Goal: Obtain resource: Obtain resource

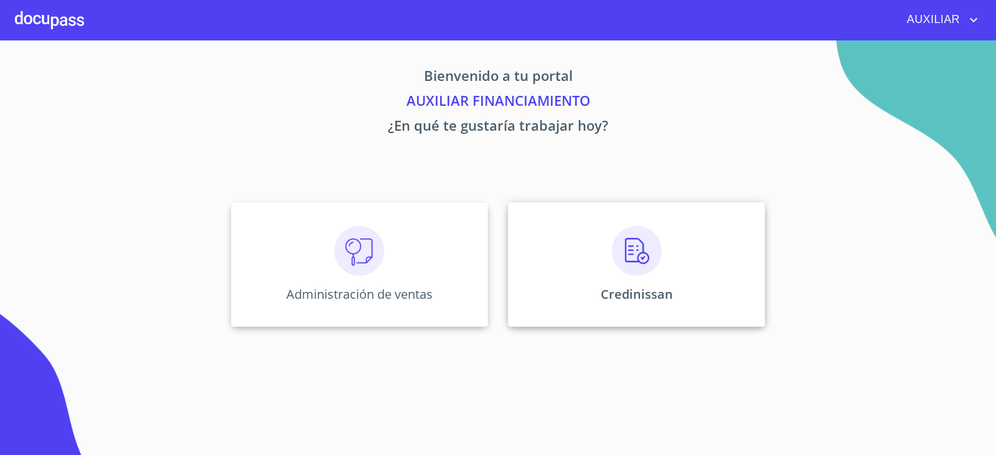
click at [668, 267] on div "Credinissan" at bounding box center [636, 264] width 257 height 125
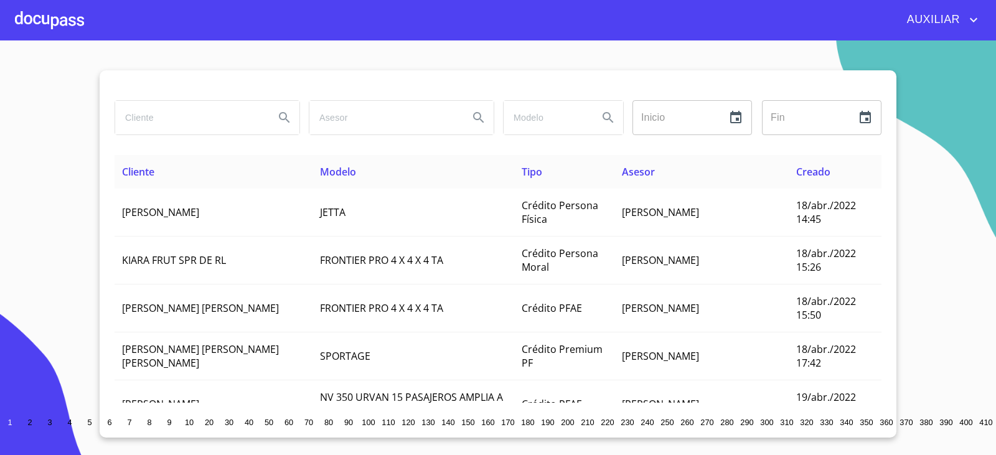
click at [200, 106] on input "search" at bounding box center [189, 118] width 149 height 34
type input "[PERSON_NAME] [PERSON_NAME]"
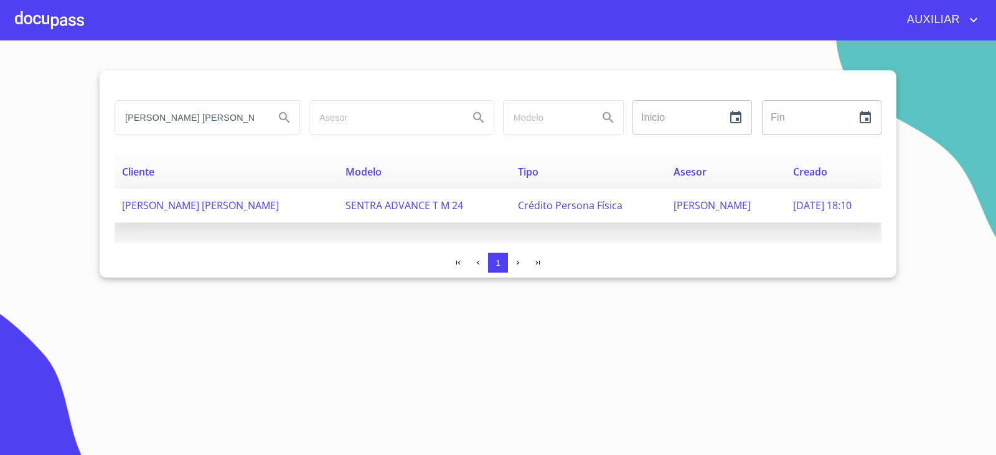
click at [346, 202] on span "SENTRA ADVANCE T M 24" at bounding box center [405, 206] width 118 height 14
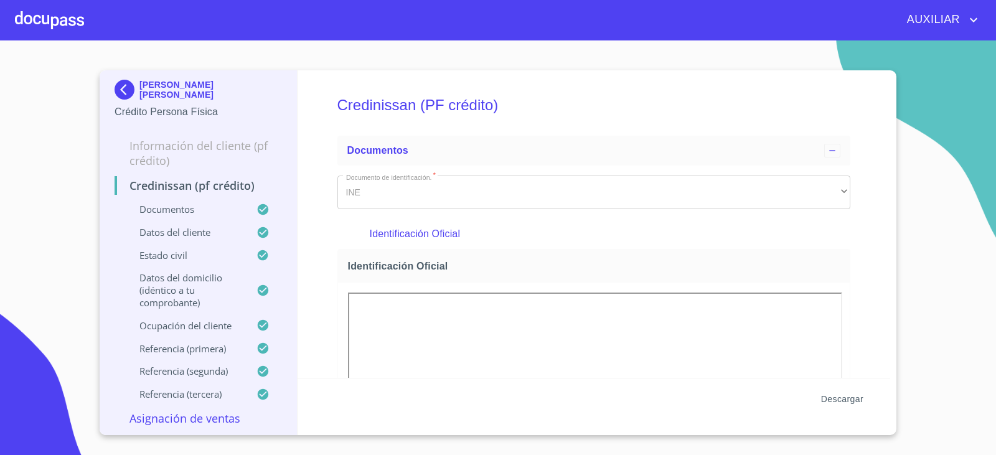
click at [826, 397] on span "Descargar" at bounding box center [842, 400] width 42 height 16
click at [133, 93] on img at bounding box center [127, 90] width 25 height 20
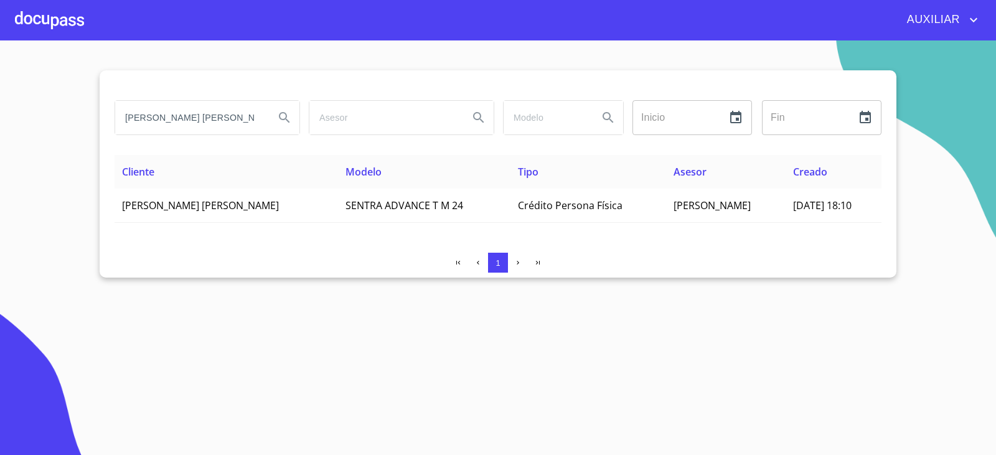
drag, startPoint x: 238, startPoint y: 103, endPoint x: 85, endPoint y: 133, distance: 155.6
click at [85, 133] on section "[PERSON_NAME] [PERSON_NAME] Inicio ​ Fin ​ Cliente Modelo Tipo Asesor Creado [P…" at bounding box center [498, 247] width 996 height 415
type input "[PERSON_NAME] [PERSON_NAME]"
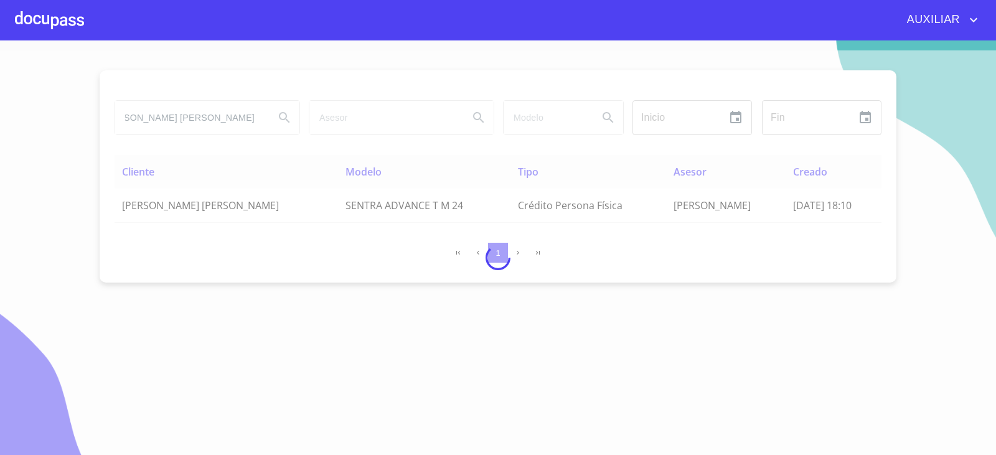
scroll to position [0, 0]
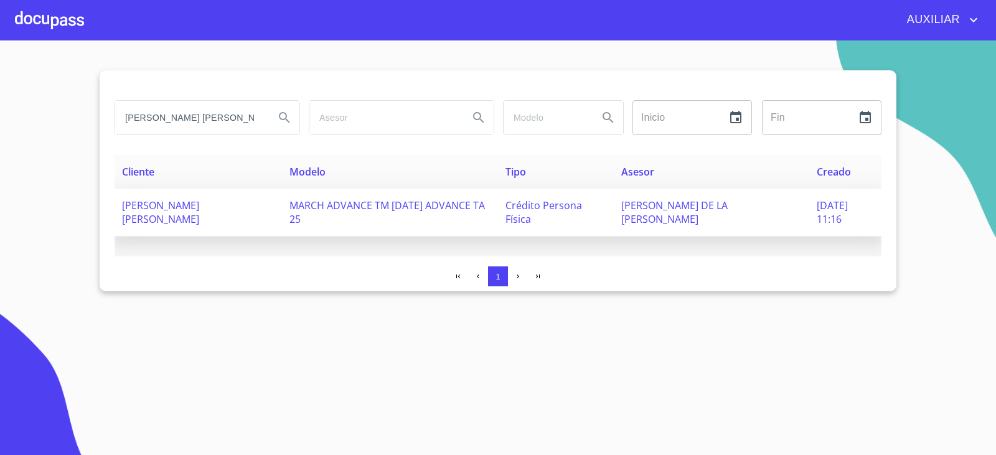
click at [268, 212] on td "[PERSON_NAME] [PERSON_NAME]" at bounding box center [199, 213] width 168 height 48
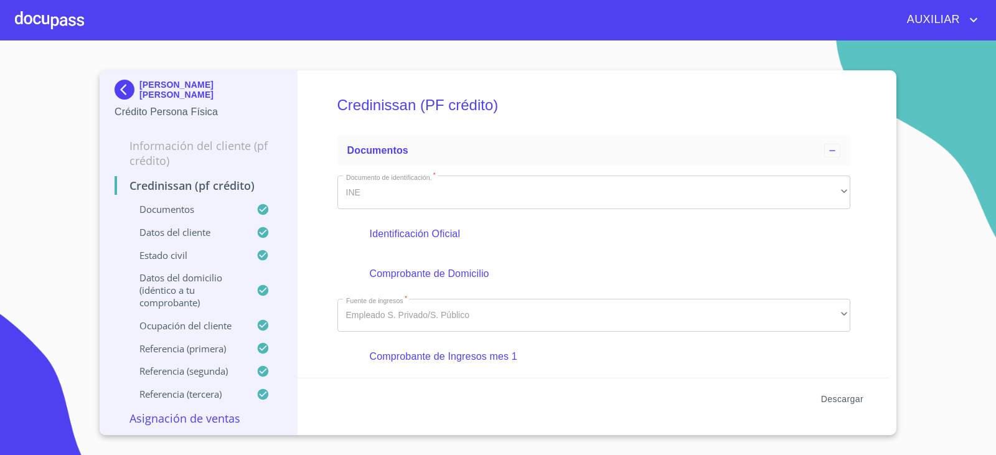
click at [858, 401] on span "Descargar" at bounding box center [842, 400] width 42 height 16
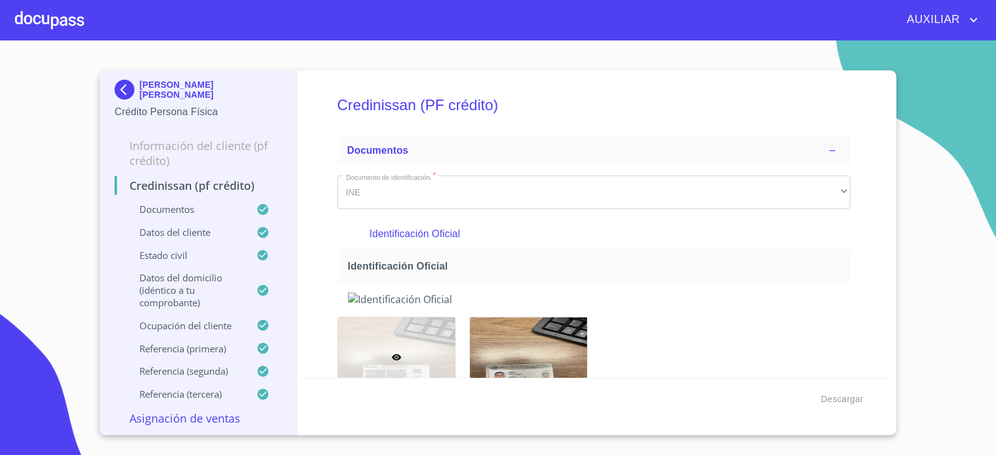
click at [127, 103] on div "[PERSON_NAME] [PERSON_NAME]" at bounding box center [199, 92] width 168 height 25
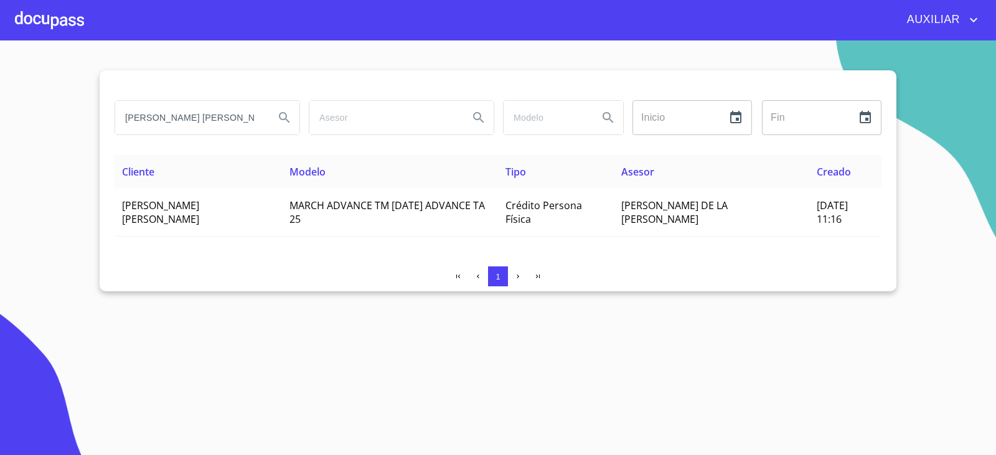
scroll to position [0, 26]
drag, startPoint x: 121, startPoint y: 115, endPoint x: 351, endPoint y: 181, distance: 239.3
click at [351, 181] on div "[PERSON_NAME] [PERSON_NAME] Inicio ​ Fin ​ Cliente Modelo Tipo Asesor Creado [P…" at bounding box center [498, 180] width 797 height 221
type input "[PERSON_NAME]"
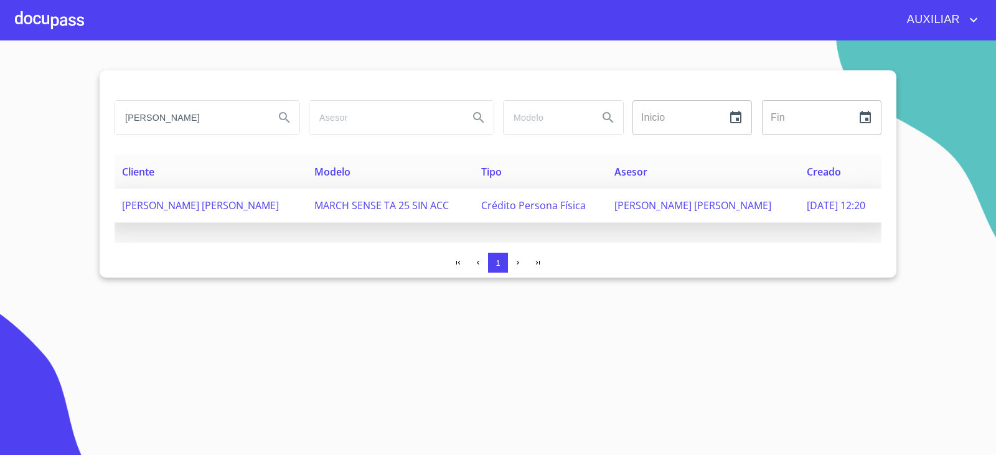
click at [244, 195] on td "[PERSON_NAME] [PERSON_NAME]" at bounding box center [211, 206] width 192 height 34
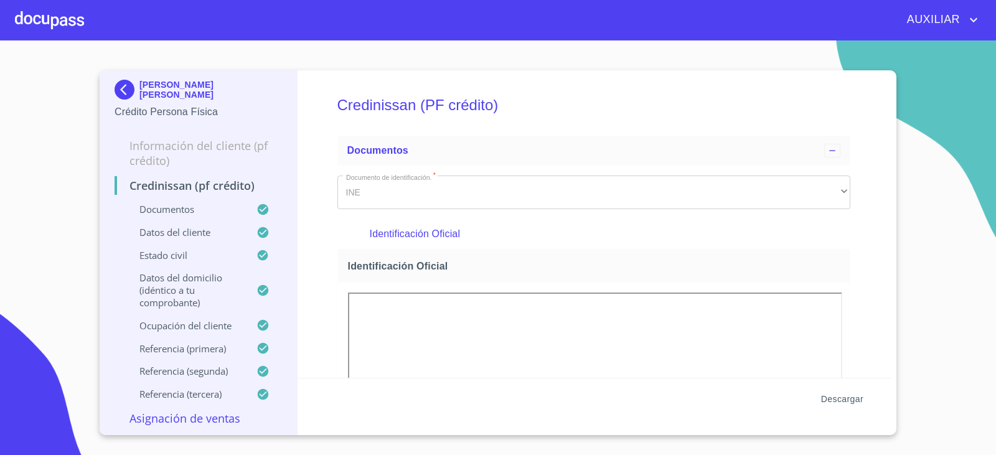
click at [846, 398] on span "Descargar" at bounding box center [842, 400] width 42 height 16
click at [124, 85] on img at bounding box center [127, 90] width 25 height 20
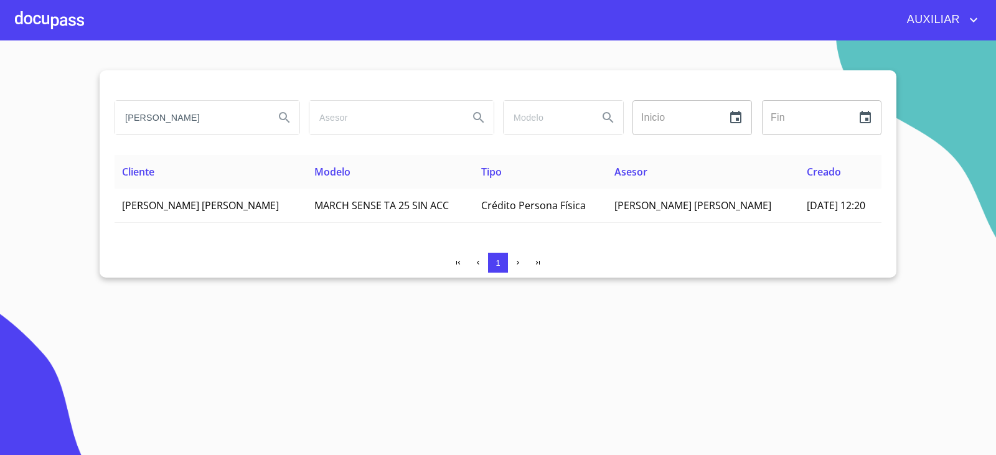
drag, startPoint x: 250, startPoint y: 125, endPoint x: 0, endPoint y: 178, distance: 255.9
click at [0, 178] on section "[PERSON_NAME] Inicio ​ Fin ​ Cliente Modelo Tipo Asesor Creado [PERSON_NAME] [P…" at bounding box center [498, 247] width 996 height 415
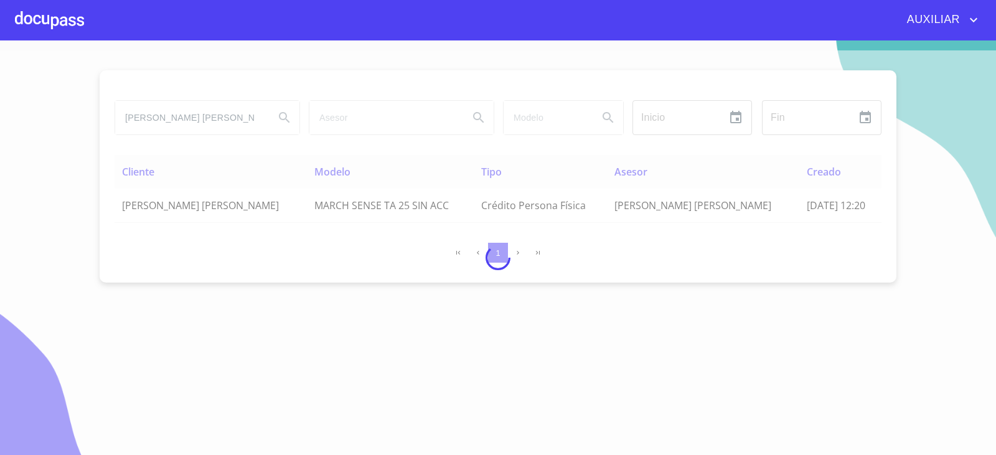
click at [179, 110] on div at bounding box center [498, 257] width 996 height 415
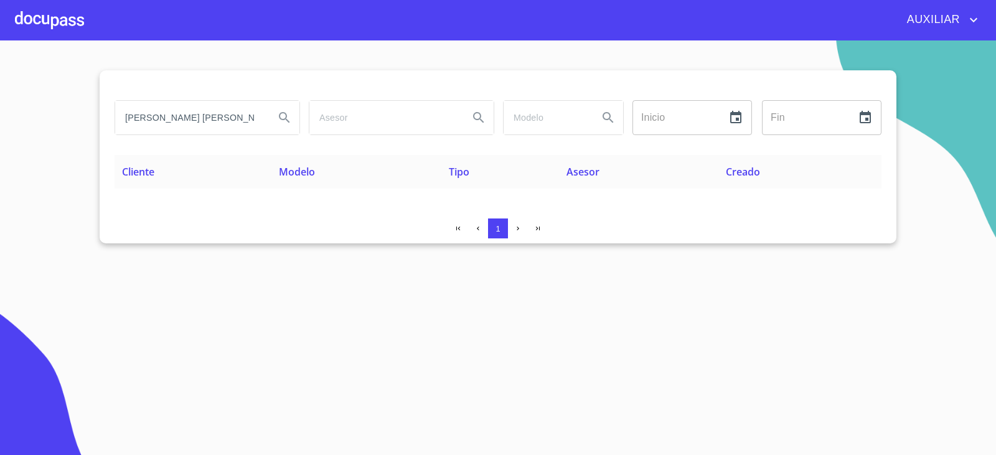
click at [178, 118] on input "[PERSON_NAME] [PERSON_NAME]" at bounding box center [189, 118] width 149 height 34
type input "[PERSON_NAME]"
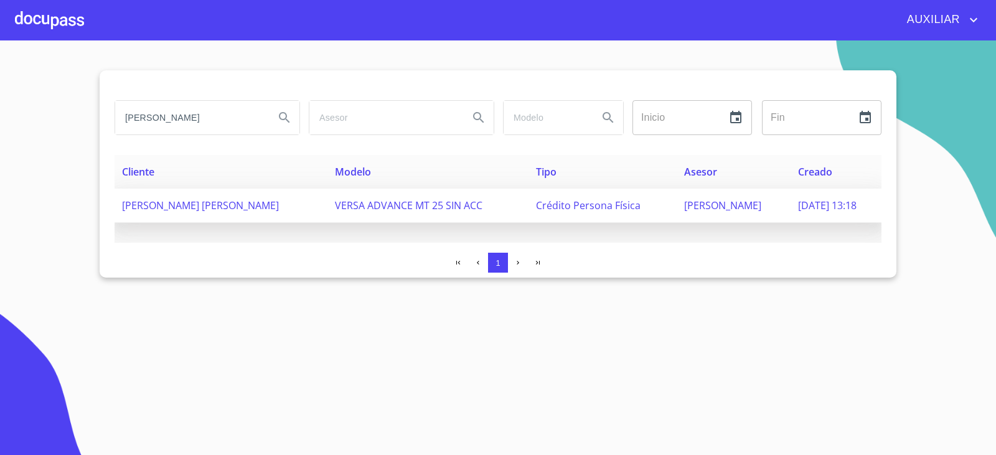
click at [222, 192] on td "[PERSON_NAME] [PERSON_NAME]" at bounding box center [221, 206] width 213 height 34
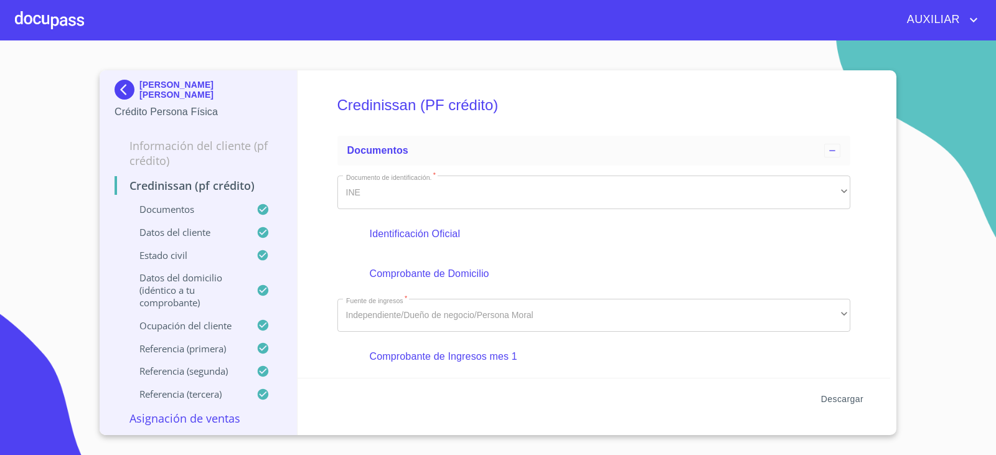
click at [820, 401] on button "Descargar" at bounding box center [842, 399] width 52 height 23
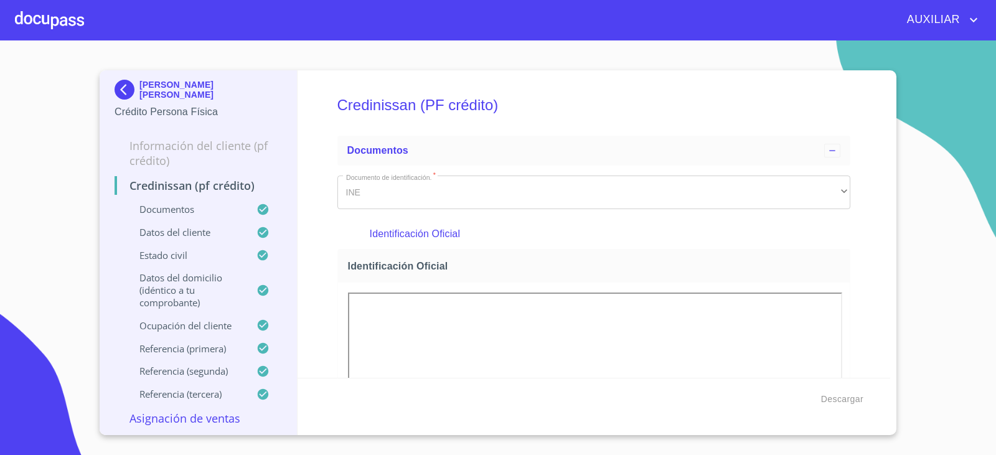
click at [122, 97] on img at bounding box center [127, 90] width 25 height 20
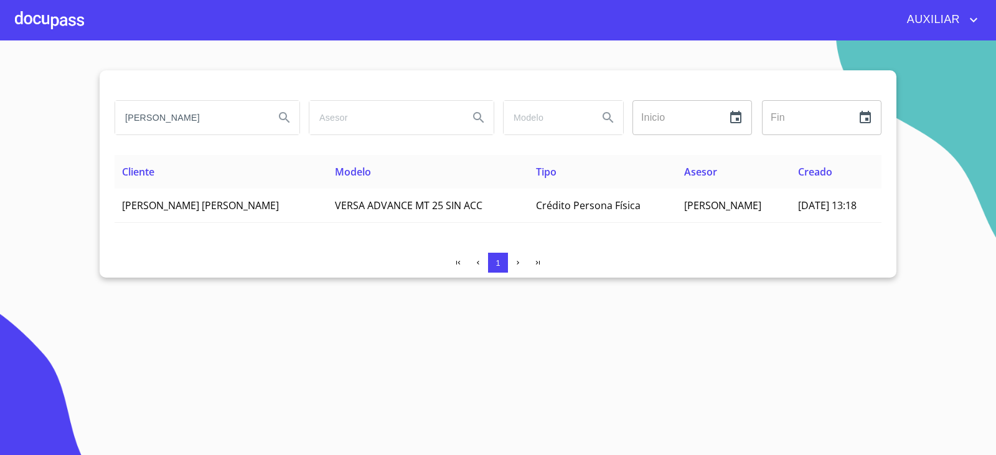
drag, startPoint x: 235, startPoint y: 124, endPoint x: 147, endPoint y: 140, distance: 89.9
click at [147, 140] on div "[PERSON_NAME] Inicio ​ Fin ​" at bounding box center [498, 125] width 767 height 60
type input "A"
type input "[PERSON_NAME] [PERSON_NAME]"
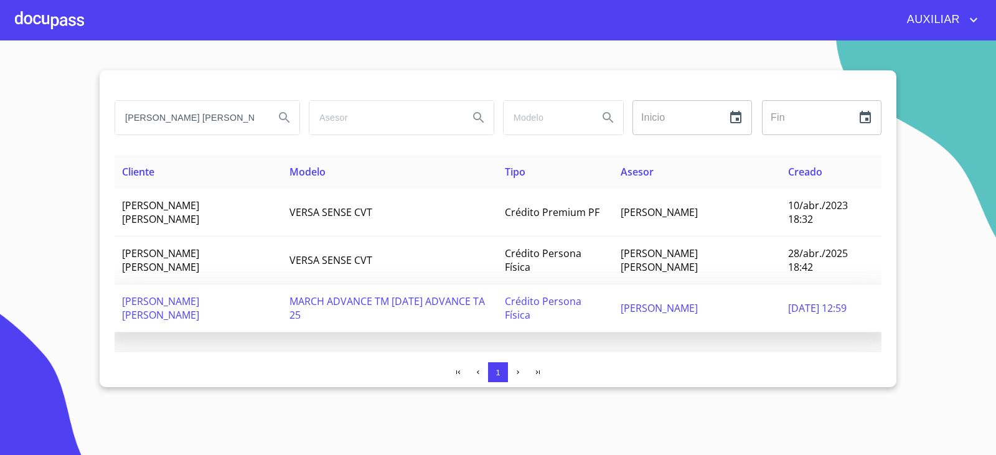
click at [207, 322] on td "[PERSON_NAME] [PERSON_NAME]" at bounding box center [199, 309] width 168 height 48
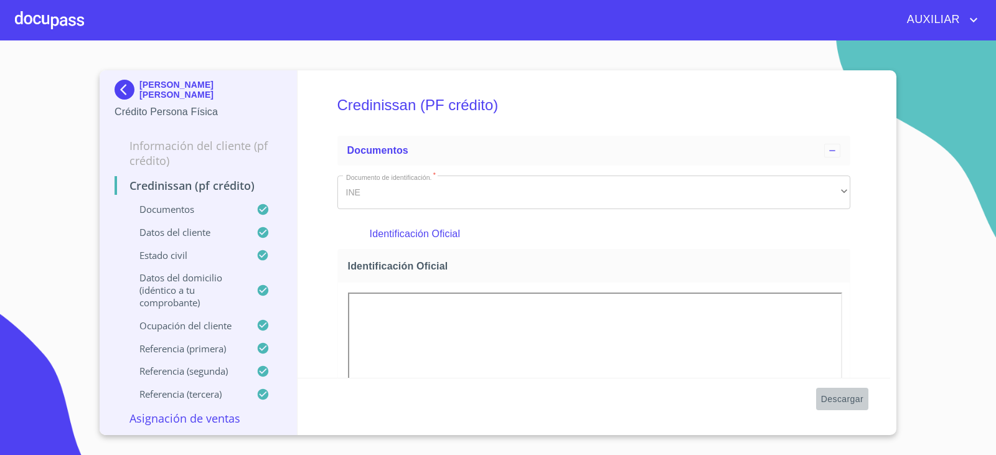
click at [861, 399] on span "Descargar" at bounding box center [842, 400] width 42 height 16
